Goal: Task Accomplishment & Management: Complete application form

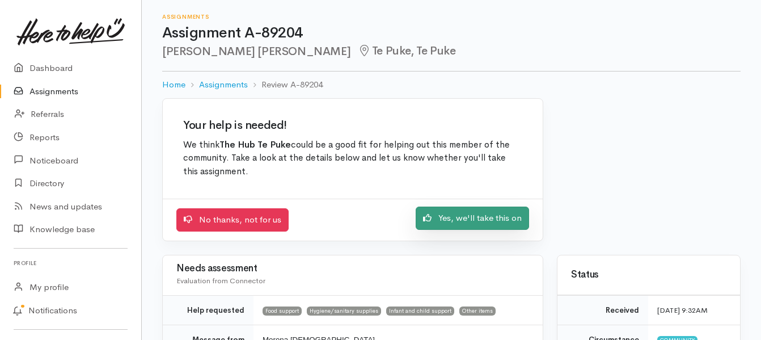
click at [489, 219] on link "Yes, we'll take this on" at bounding box center [472, 217] width 113 height 23
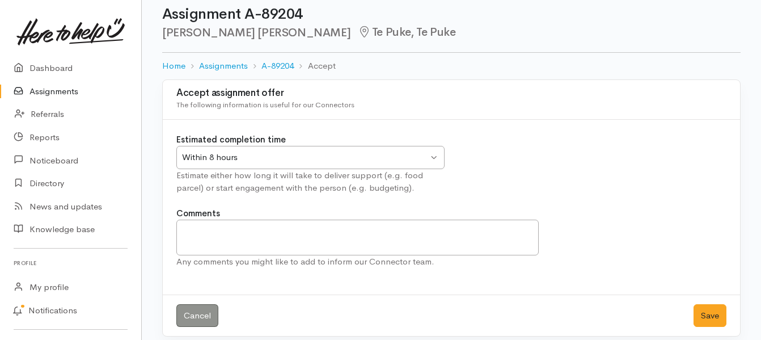
scroll to position [29, 0]
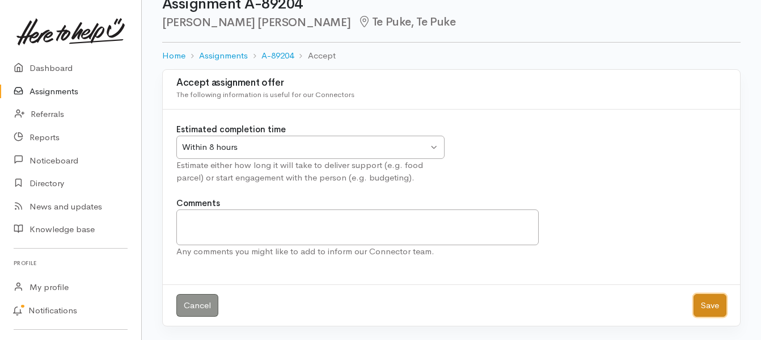
click at [711, 308] on button "Save" at bounding box center [709, 305] width 33 height 23
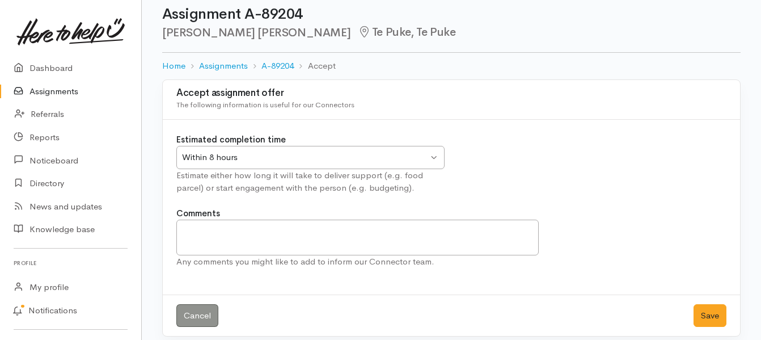
scroll to position [29, 0]
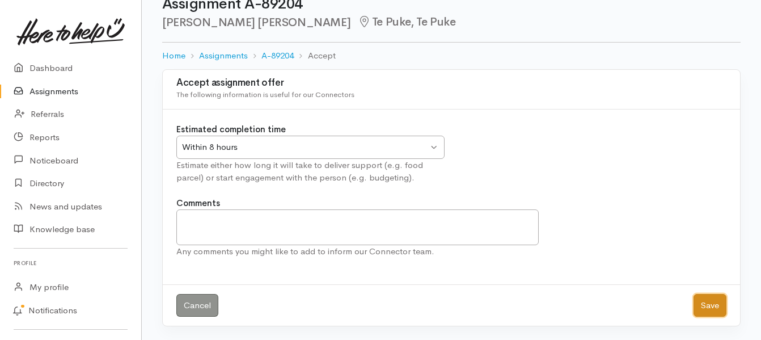
click at [714, 304] on button "Save" at bounding box center [709, 305] width 33 height 23
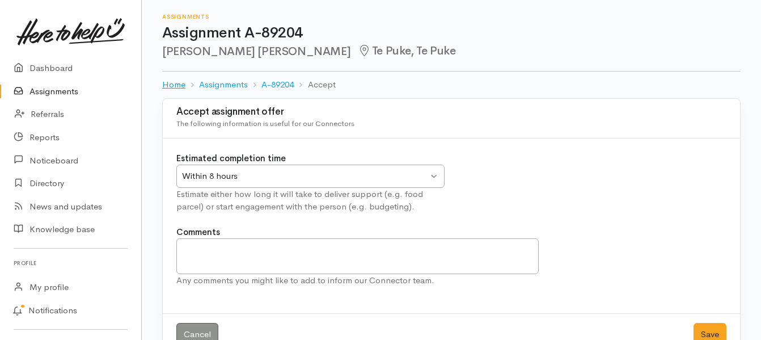
click at [173, 87] on link "Home" at bounding box center [173, 84] width 23 height 13
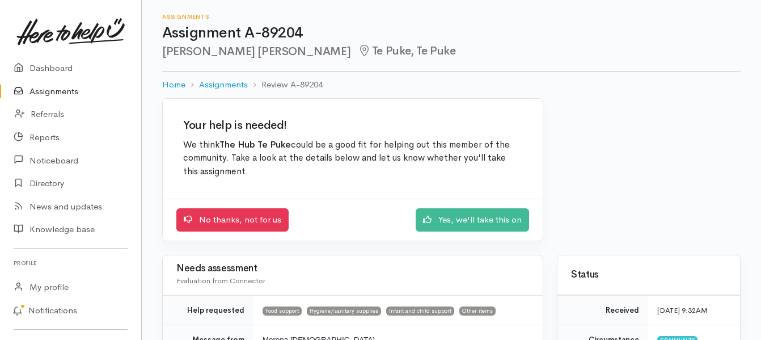
scroll to position [221, 0]
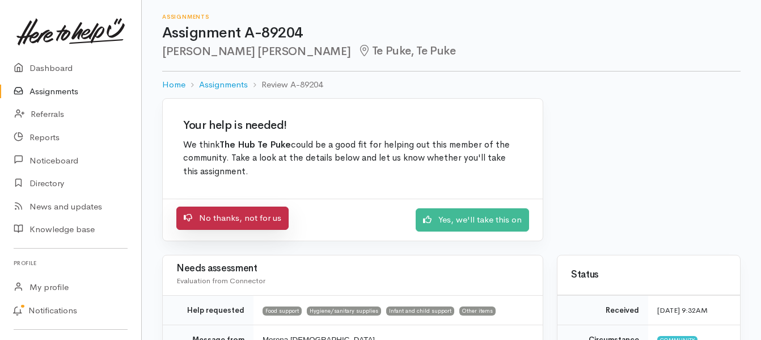
click at [249, 215] on link "No thanks, not for us" at bounding box center [232, 217] width 112 height 23
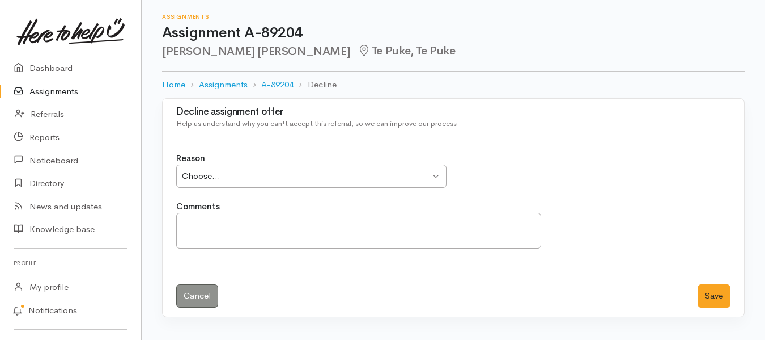
click at [435, 176] on div "Choose... Choose..." at bounding box center [311, 175] width 270 height 23
click at [253, 219] on textarea "Comments" at bounding box center [358, 231] width 365 height 36
click at [439, 175] on div "Other (add comments) Other (add comments)" at bounding box center [311, 175] width 270 height 23
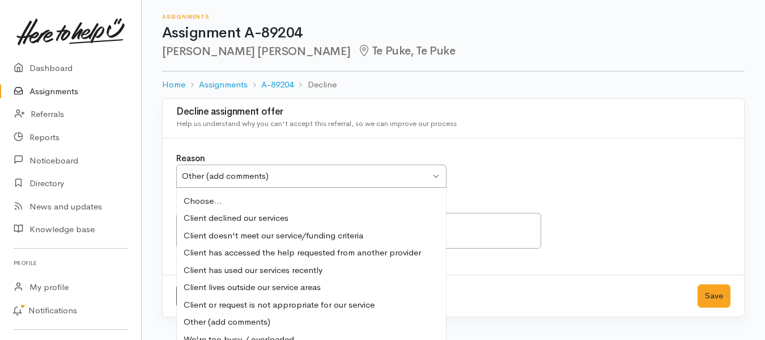
click at [501, 188] on div "Reason Other (add comments) Other (add comments) Choose... Client declined our …" at bounding box center [453, 176] width 568 height 48
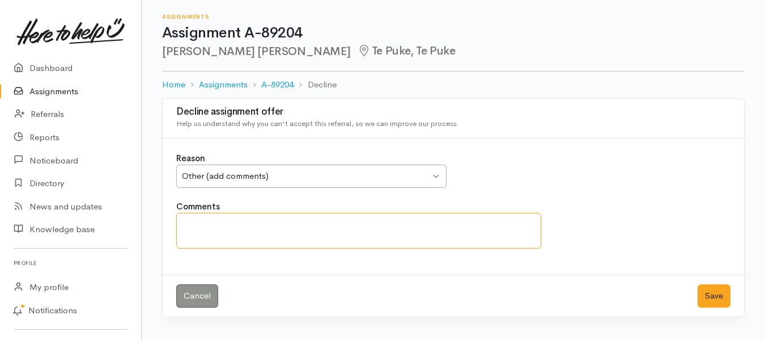
click at [266, 227] on textarea "Comments" at bounding box center [358, 231] width 365 height 36
type textarea "Referred to BFM for mentoring engagement as to our Hub process."
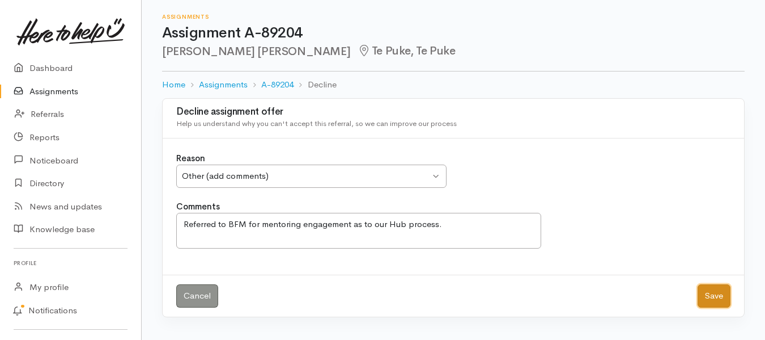
click at [715, 296] on button "Save" at bounding box center [714, 295] width 33 height 23
